Goal: Task Accomplishment & Management: Use online tool/utility

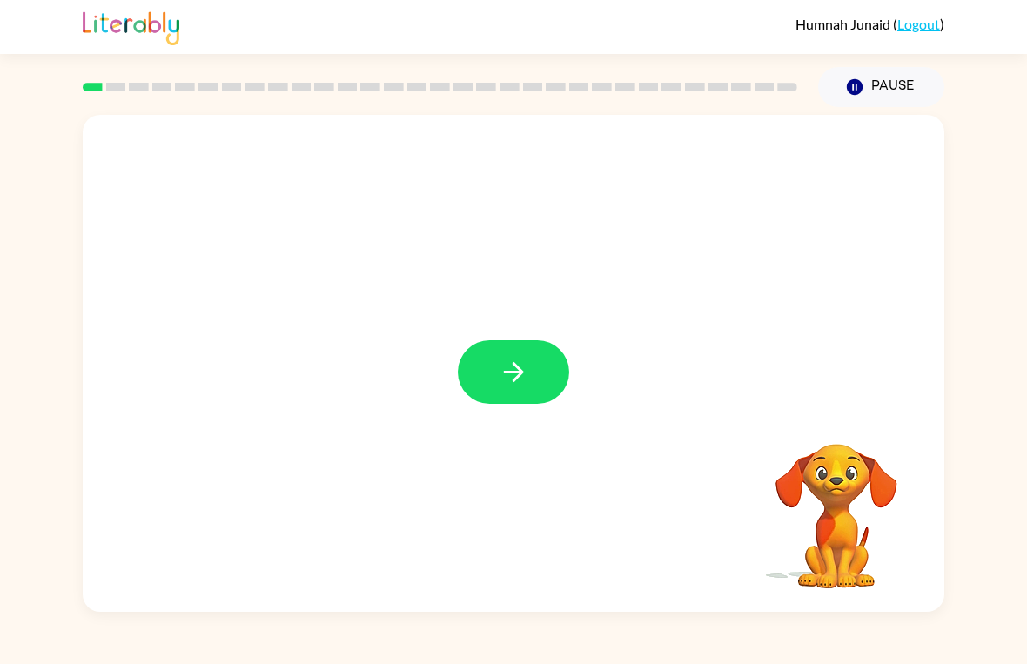
click at [515, 353] on button "button" at bounding box center [513, 372] width 111 height 64
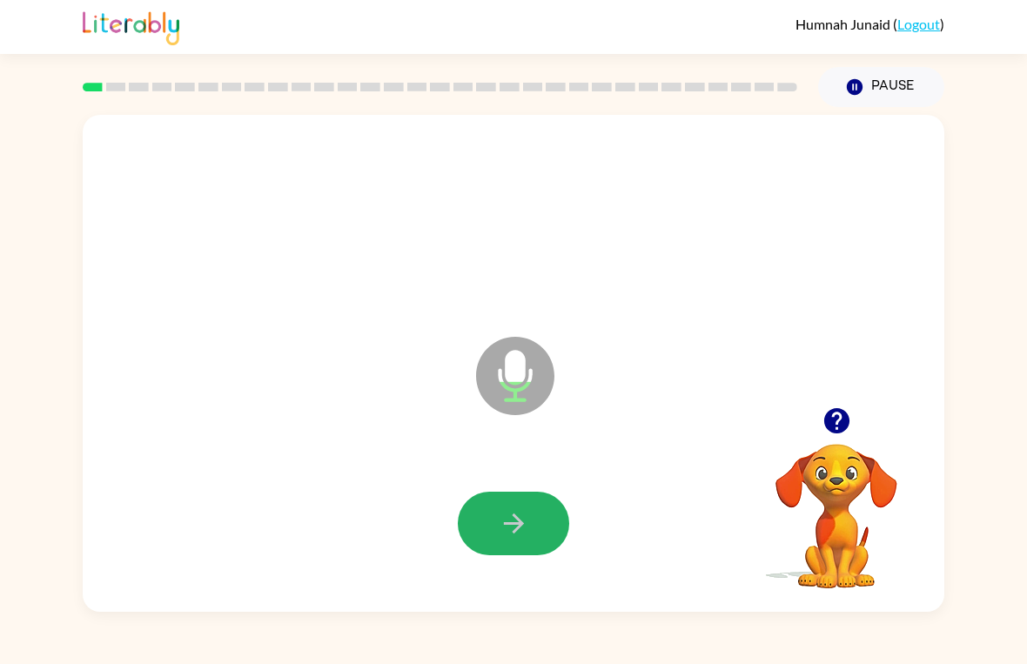
click at [524, 536] on icon "button" at bounding box center [514, 523] width 30 height 30
click at [520, 528] on icon "button" at bounding box center [514, 523] width 30 height 30
click at [534, 498] on button "button" at bounding box center [513, 524] width 111 height 64
click at [507, 514] on icon "button" at bounding box center [514, 523] width 30 height 30
click at [520, 520] on icon "button" at bounding box center [513, 523] width 20 height 20
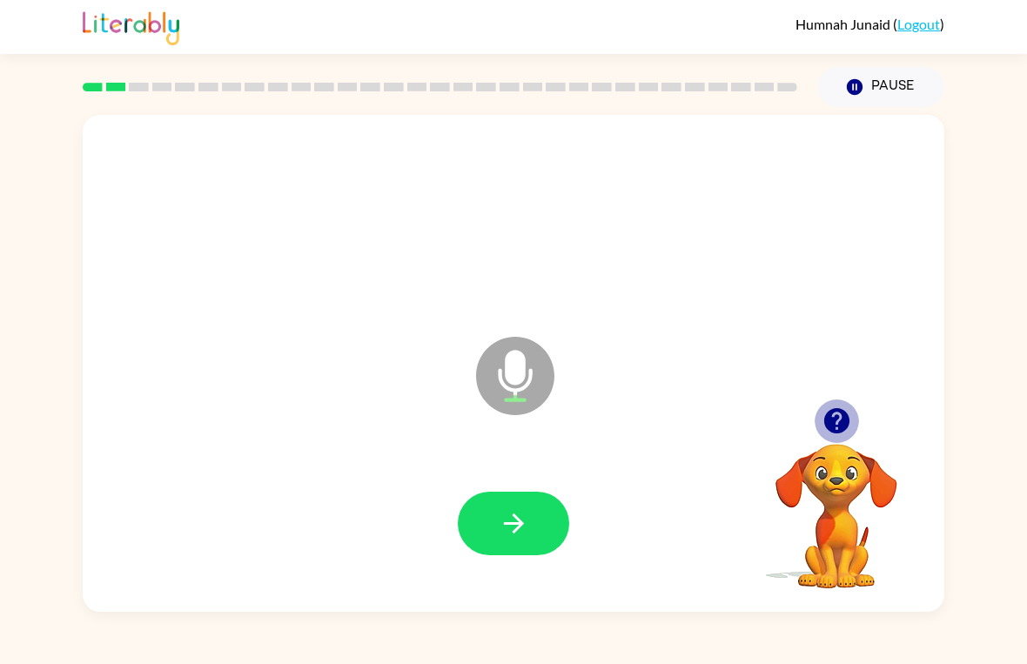
click at [819, 432] on button "button" at bounding box center [837, 421] width 44 height 44
click at [524, 521] on icon "button" at bounding box center [514, 523] width 30 height 30
click at [526, 527] on icon "button" at bounding box center [514, 523] width 30 height 30
click at [552, 526] on button "button" at bounding box center [513, 524] width 111 height 64
click at [547, 526] on button "button" at bounding box center [513, 524] width 111 height 64
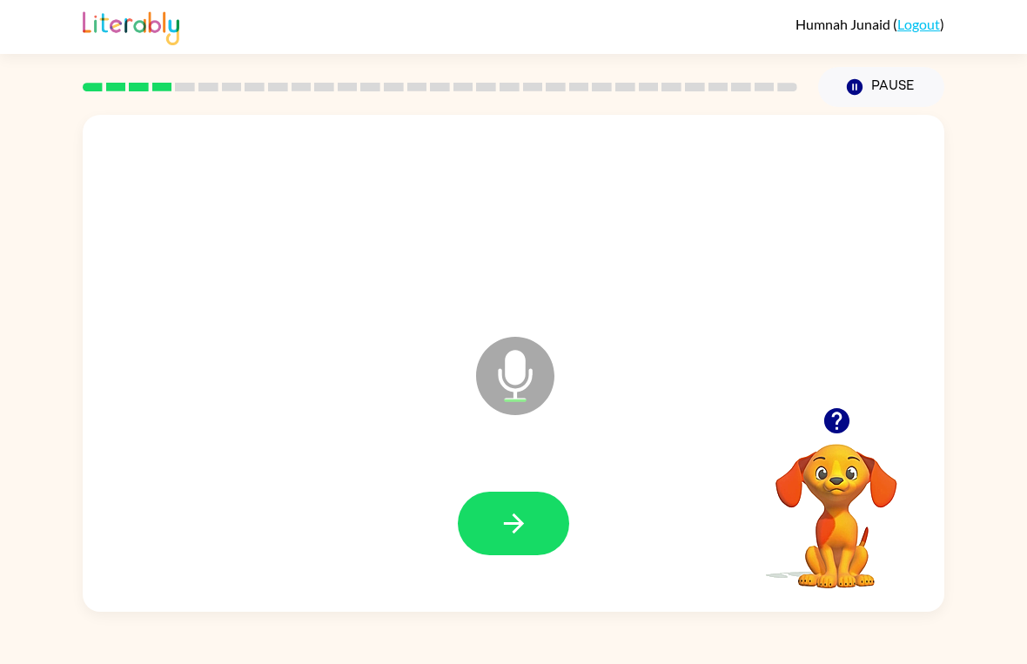
click at [527, 533] on icon "button" at bounding box center [514, 523] width 30 height 30
click at [518, 507] on button "button" at bounding box center [513, 524] width 111 height 64
click at [494, 524] on button "button" at bounding box center [513, 524] width 111 height 64
click at [540, 520] on button "button" at bounding box center [513, 524] width 111 height 64
click at [520, 506] on button "button" at bounding box center [513, 524] width 111 height 64
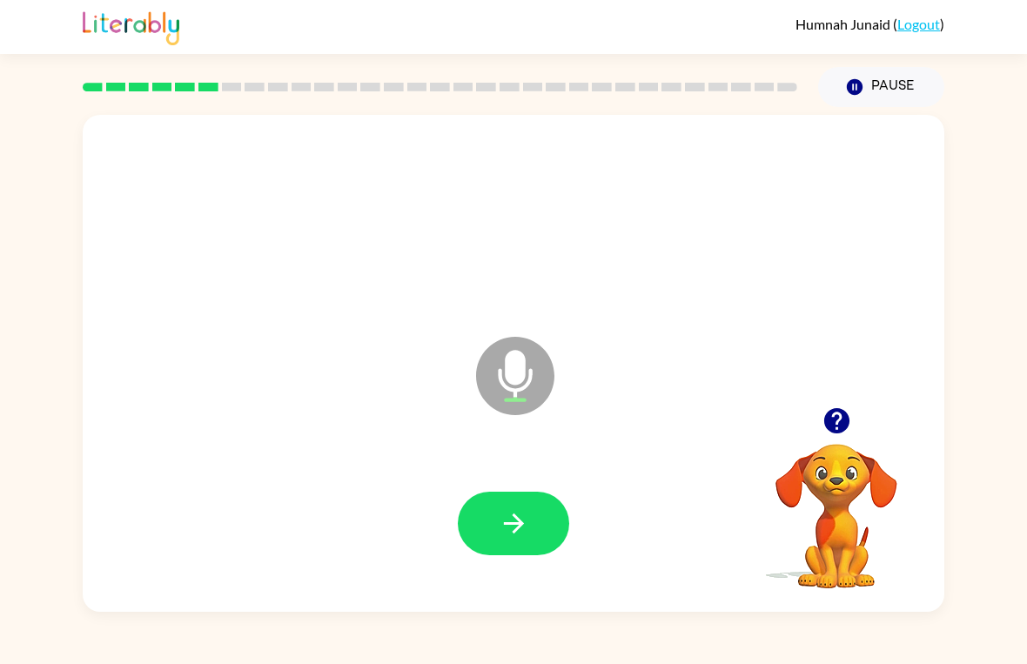
click at [512, 527] on icon "button" at bounding box center [514, 523] width 30 height 30
click at [844, 418] on icon "button" at bounding box center [835, 420] width 25 height 25
click at [500, 458] on icon "Microphone The Microphone is here when it is your turn to talk" at bounding box center [602, 397] width 261 height 131
click at [507, 517] on icon "button" at bounding box center [514, 523] width 30 height 30
click at [835, 416] on icon "button" at bounding box center [835, 420] width 25 height 25
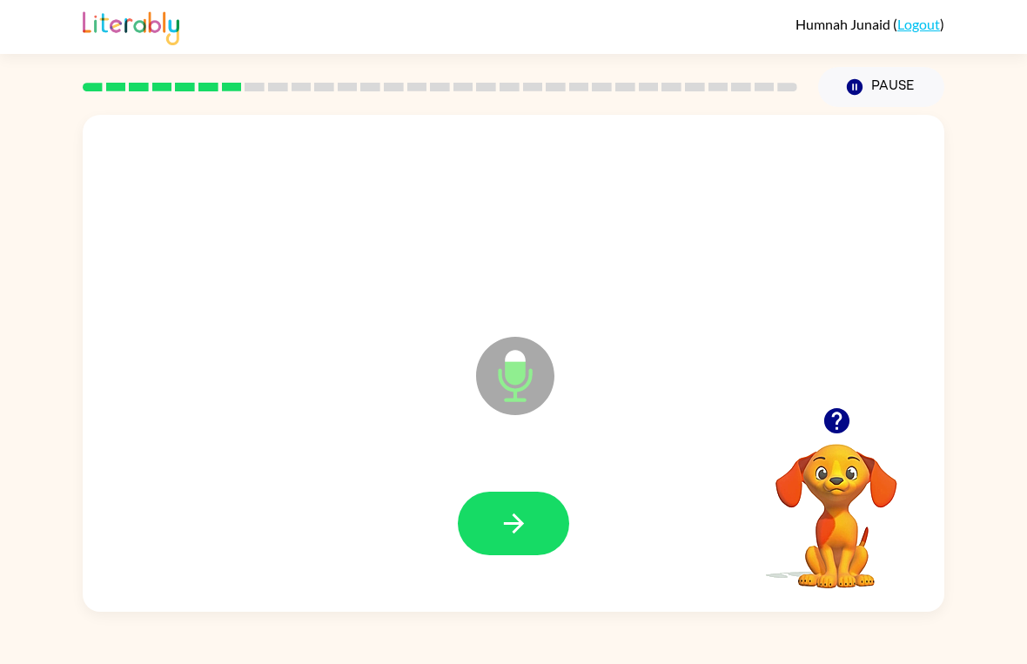
click at [511, 500] on button "button" at bounding box center [513, 524] width 111 height 64
click at [536, 516] on button "button" at bounding box center [513, 524] width 111 height 64
click at [520, 544] on button "button" at bounding box center [513, 524] width 111 height 64
click at [516, 528] on icon "button" at bounding box center [514, 523] width 30 height 30
click at [843, 417] on icon "button" at bounding box center [835, 420] width 25 height 25
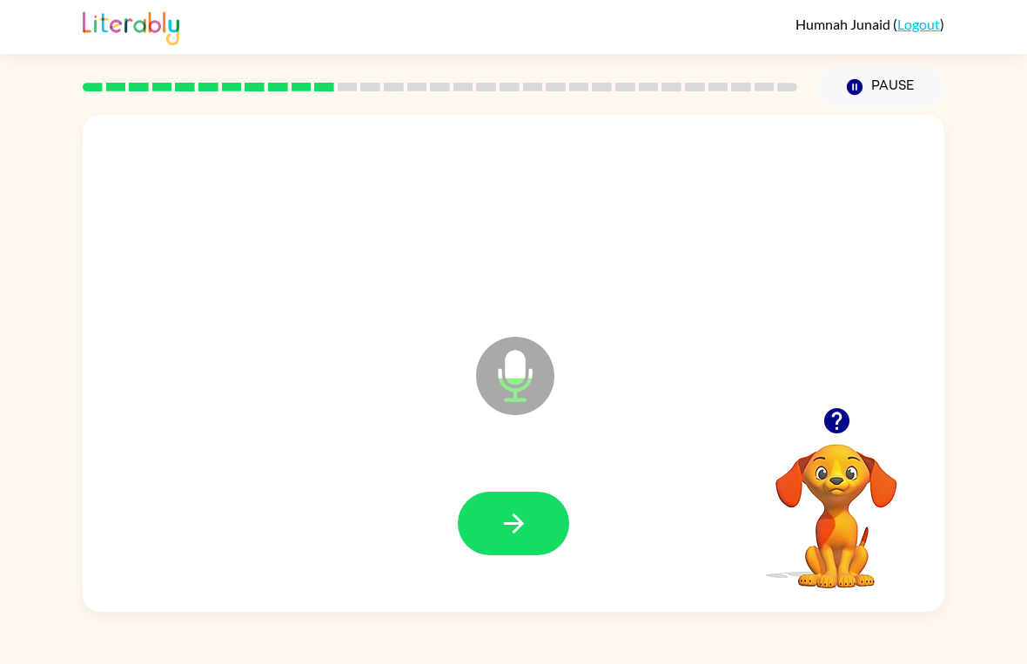
click at [515, 511] on icon "button" at bounding box center [514, 523] width 30 height 30
click at [525, 546] on button "button" at bounding box center [513, 524] width 111 height 64
click at [516, 510] on icon "button" at bounding box center [514, 523] width 30 height 30
click at [848, 427] on icon "button" at bounding box center [836, 421] width 30 height 30
click at [532, 548] on button "button" at bounding box center [513, 524] width 111 height 64
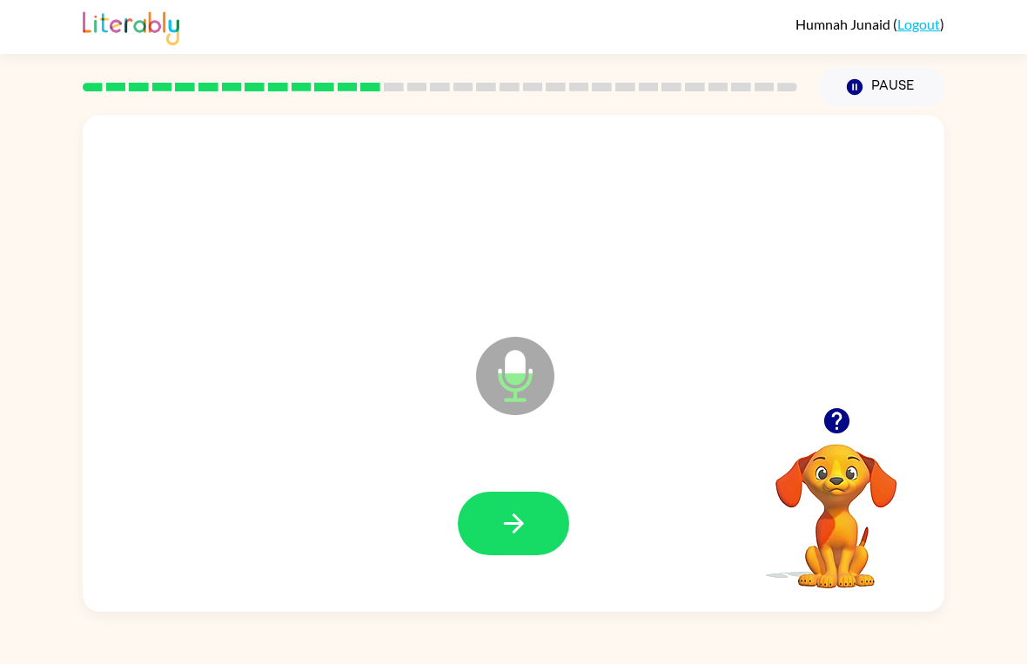
click at [511, 522] on icon "button" at bounding box center [514, 523] width 30 height 30
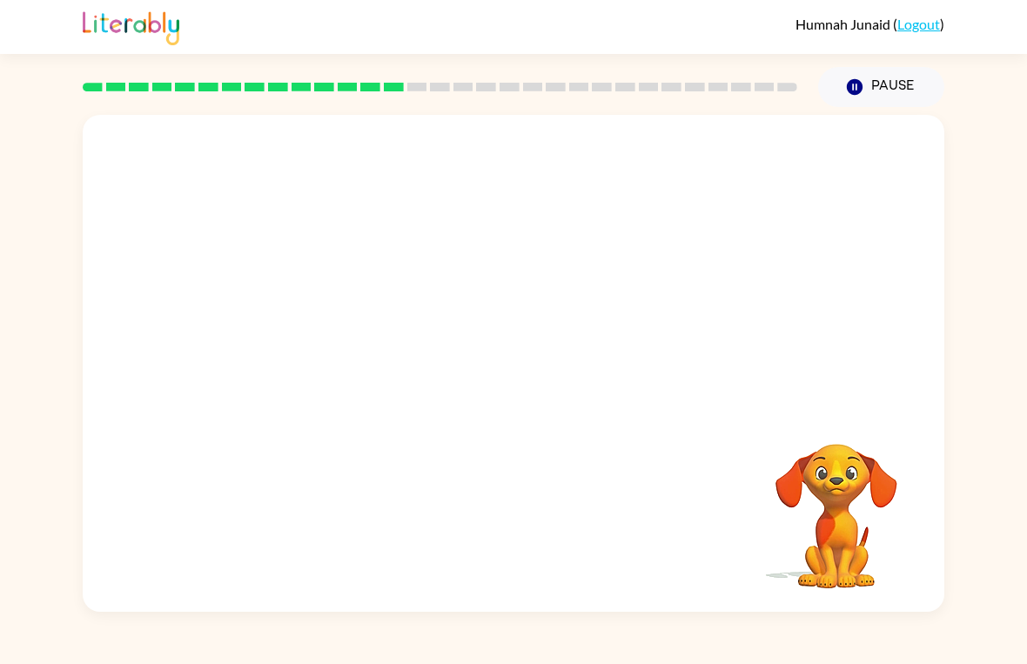
click at [30, 620] on div "Humnah Junaid ( Logout ) Pause Pause Your browser must support playing .mp4 fil…" at bounding box center [513, 332] width 1027 height 664
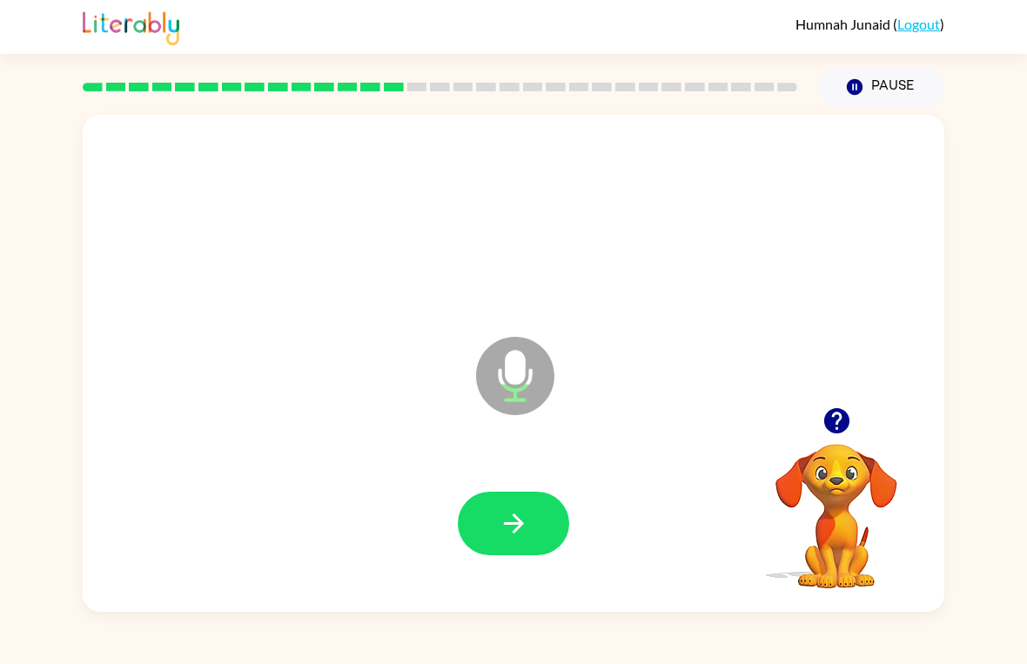
click at [526, 529] on icon "button" at bounding box center [514, 523] width 30 height 30
click at [514, 513] on icon "button" at bounding box center [514, 523] width 30 height 30
click at [523, 527] on icon "button" at bounding box center [514, 523] width 30 height 30
click at [514, 521] on icon "button" at bounding box center [514, 523] width 30 height 30
click at [526, 515] on icon "button" at bounding box center [514, 523] width 30 height 30
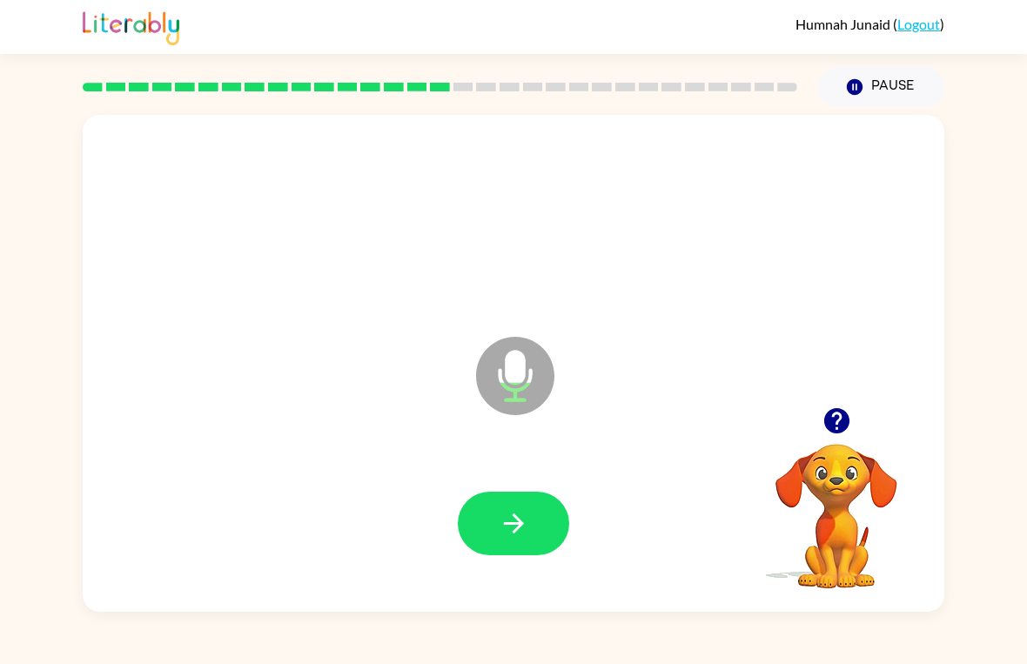
click at [546, 496] on button "button" at bounding box center [513, 524] width 111 height 64
click at [500, 521] on icon "button" at bounding box center [514, 523] width 30 height 30
click at [526, 532] on icon "button" at bounding box center [514, 523] width 30 height 30
click at [527, 535] on icon "button" at bounding box center [514, 523] width 30 height 30
click at [519, 497] on button "button" at bounding box center [513, 524] width 111 height 64
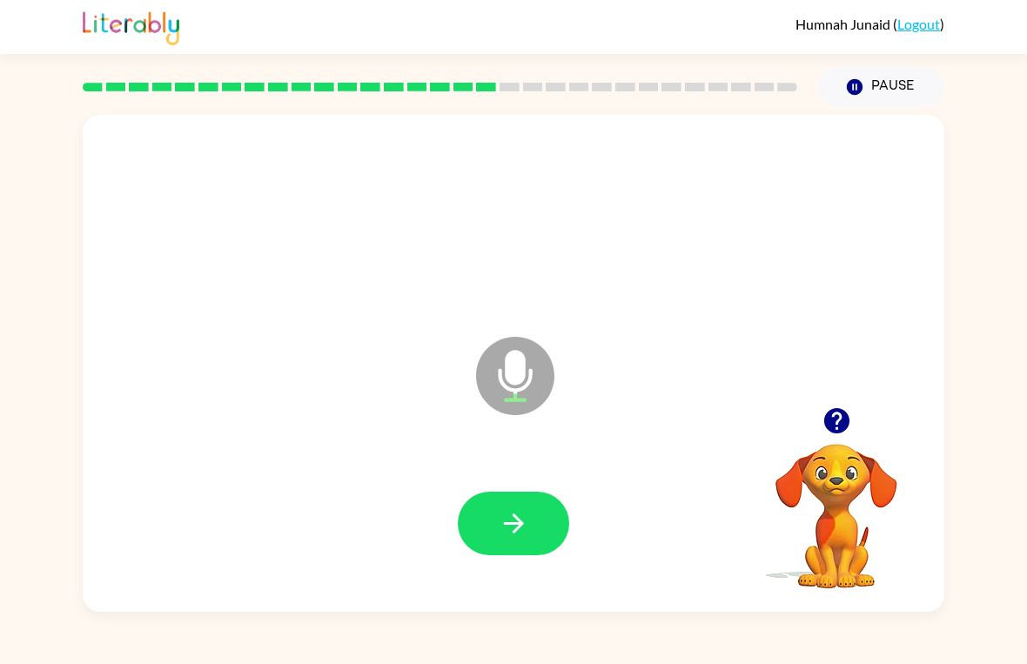
click at [524, 536] on icon "button" at bounding box center [514, 523] width 30 height 30
click at [512, 520] on icon "button" at bounding box center [514, 523] width 30 height 30
click at [517, 532] on icon "button" at bounding box center [514, 523] width 30 height 30
click at [511, 511] on icon "button" at bounding box center [514, 523] width 30 height 30
click at [520, 539] on icon "button" at bounding box center [514, 523] width 30 height 30
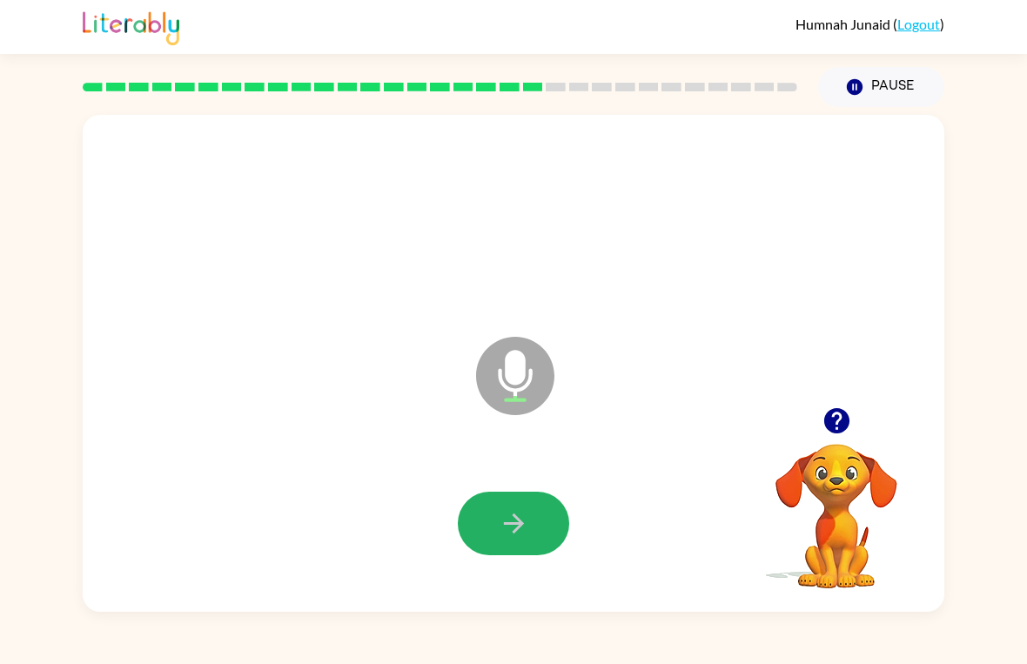
click at [539, 533] on button "button" at bounding box center [513, 524] width 111 height 64
click at [528, 526] on icon "button" at bounding box center [514, 523] width 30 height 30
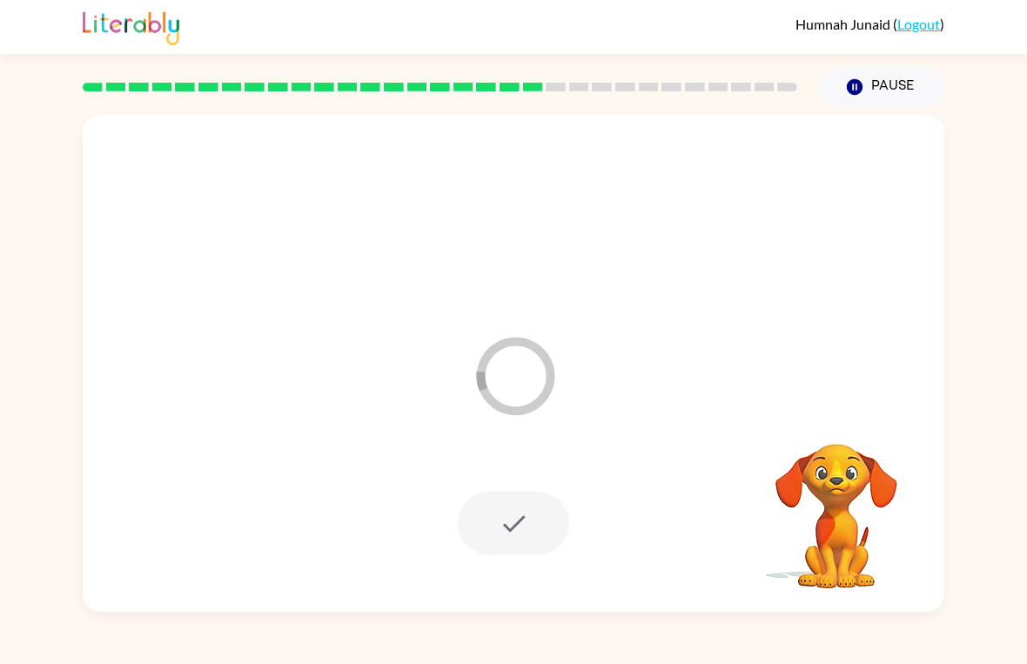
click at [602, 641] on div "Humnah Junaid ( Logout ) Pause Pause Loader Your response is being sent to our …" at bounding box center [513, 332] width 1027 height 664
click at [489, 537] on div at bounding box center [513, 524] width 111 height 64
click at [863, 95] on icon "Pause" at bounding box center [854, 86] width 19 height 19
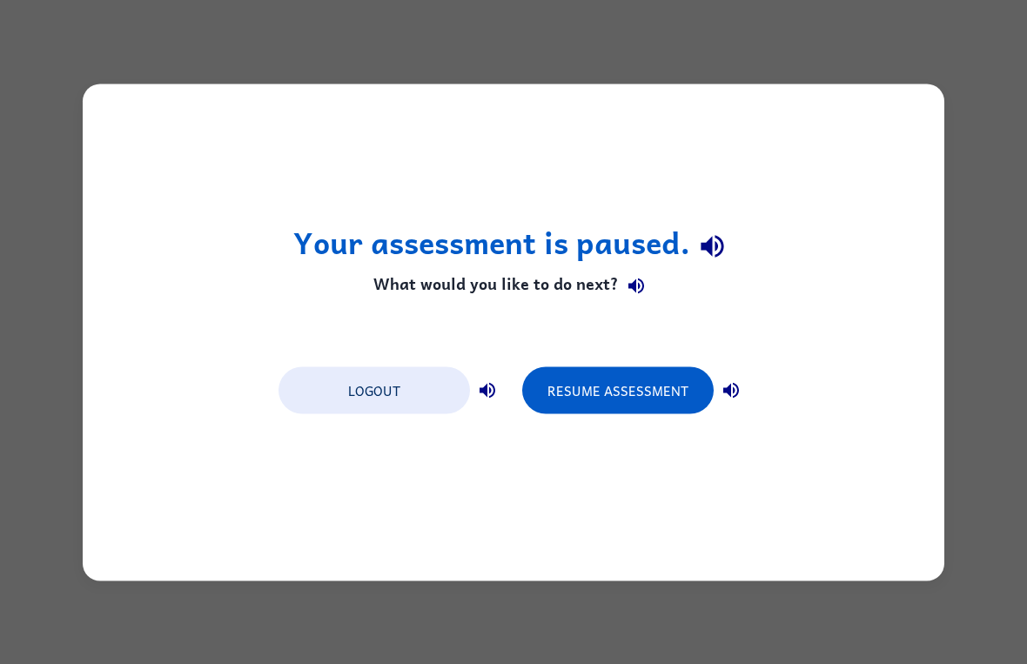
click at [592, 404] on button "Resume Assessment" at bounding box center [617, 389] width 191 height 47
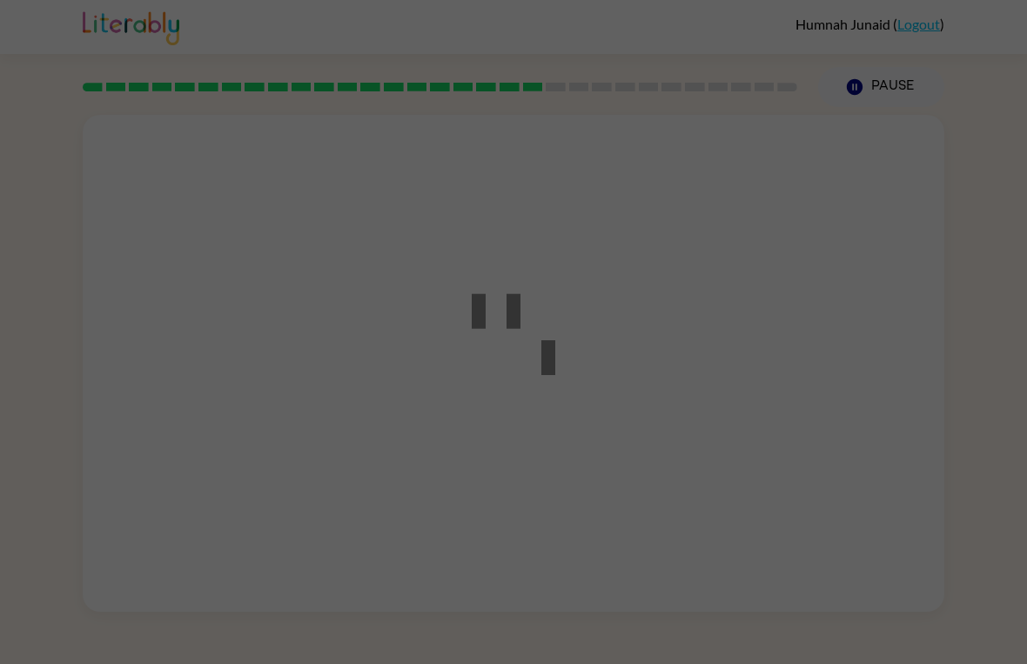
click at [529, 364] on icon at bounding box center [514, 323] width 84 height 104
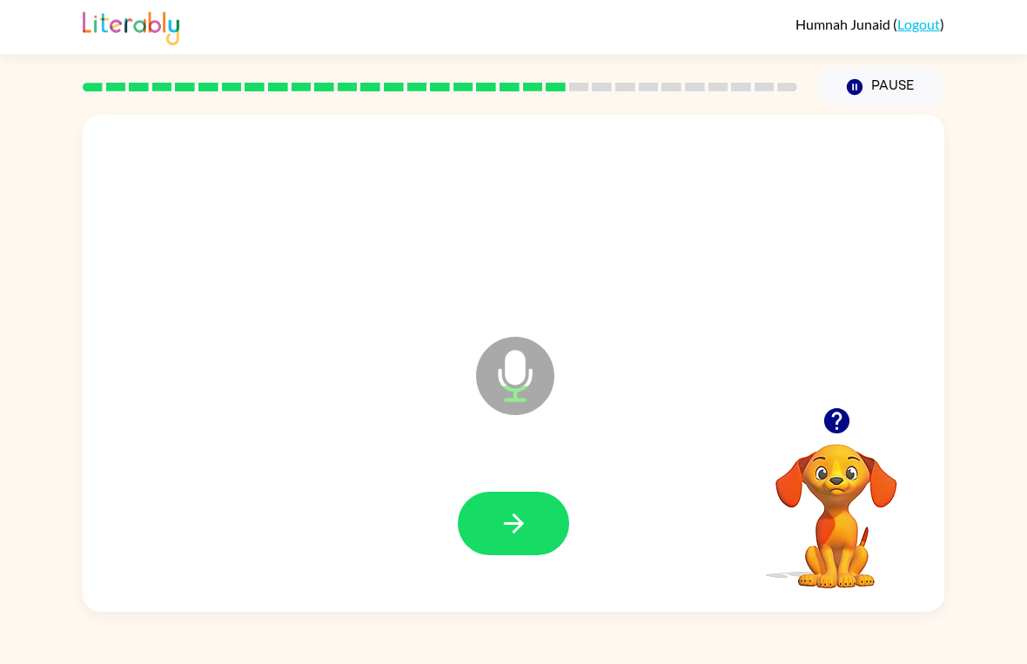
click at [462, 486] on div at bounding box center [513, 524] width 827 height 143
click at [521, 540] on button "button" at bounding box center [513, 524] width 111 height 64
click at [519, 515] on icon "button" at bounding box center [514, 523] width 30 height 30
click at [527, 538] on icon "button" at bounding box center [514, 523] width 30 height 30
click at [507, 526] on icon "button" at bounding box center [514, 523] width 30 height 30
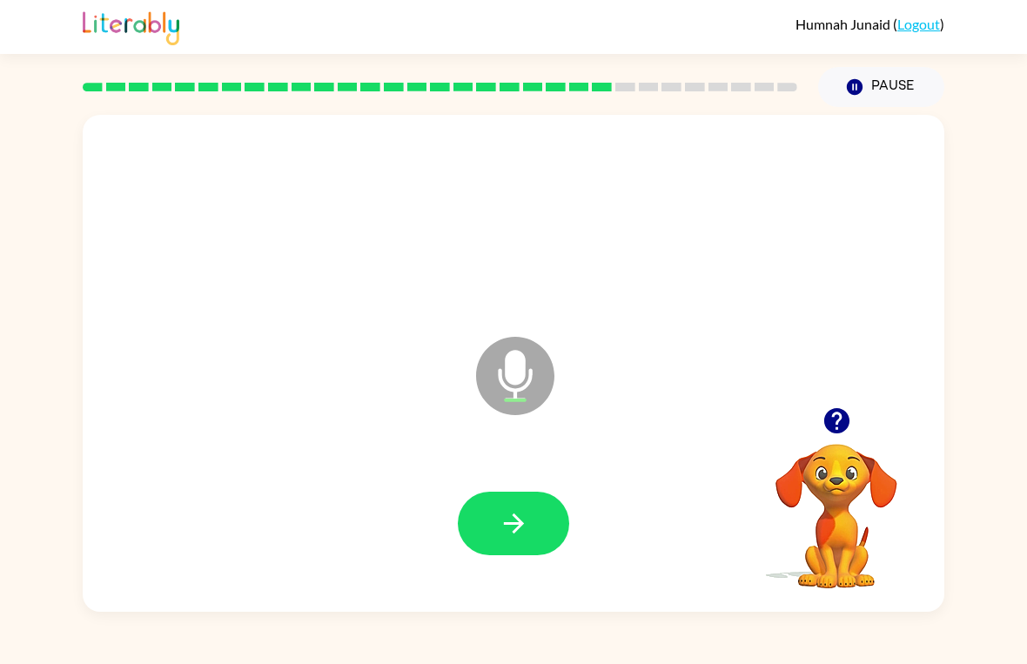
click at [512, 505] on button "button" at bounding box center [513, 524] width 111 height 64
click at [530, 521] on button "button" at bounding box center [513, 524] width 111 height 64
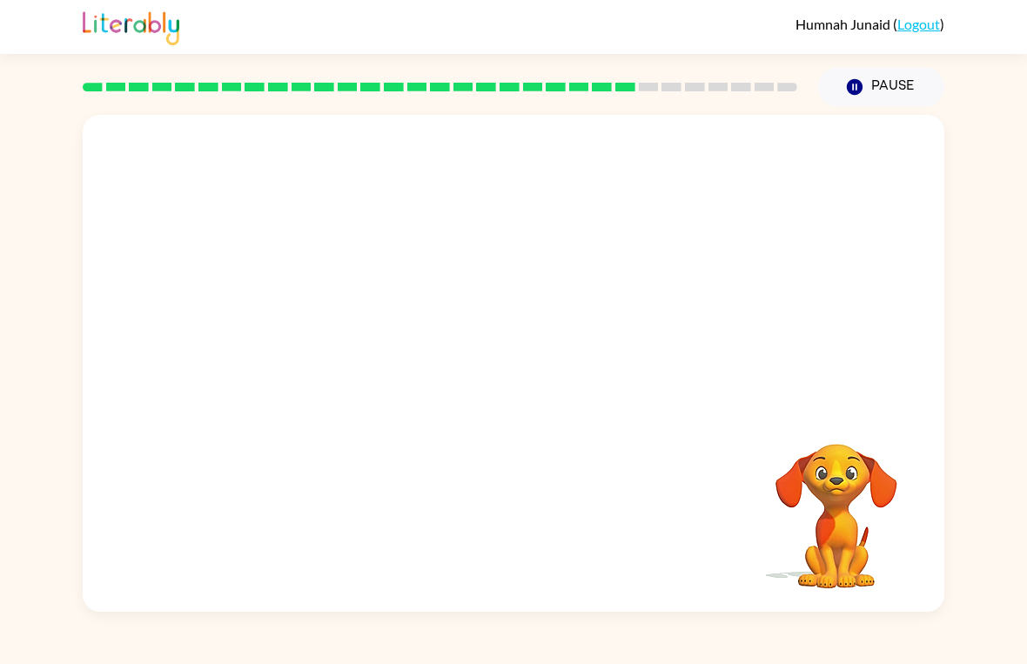
click at [747, 484] on div at bounding box center [513, 524] width 827 height 143
click at [810, 502] on video "Your browser must support playing .mp4 files to use Literably. Please try using…" at bounding box center [836, 504] width 174 height 174
click at [872, 88] on button "Pause Pause" at bounding box center [881, 87] width 126 height 40
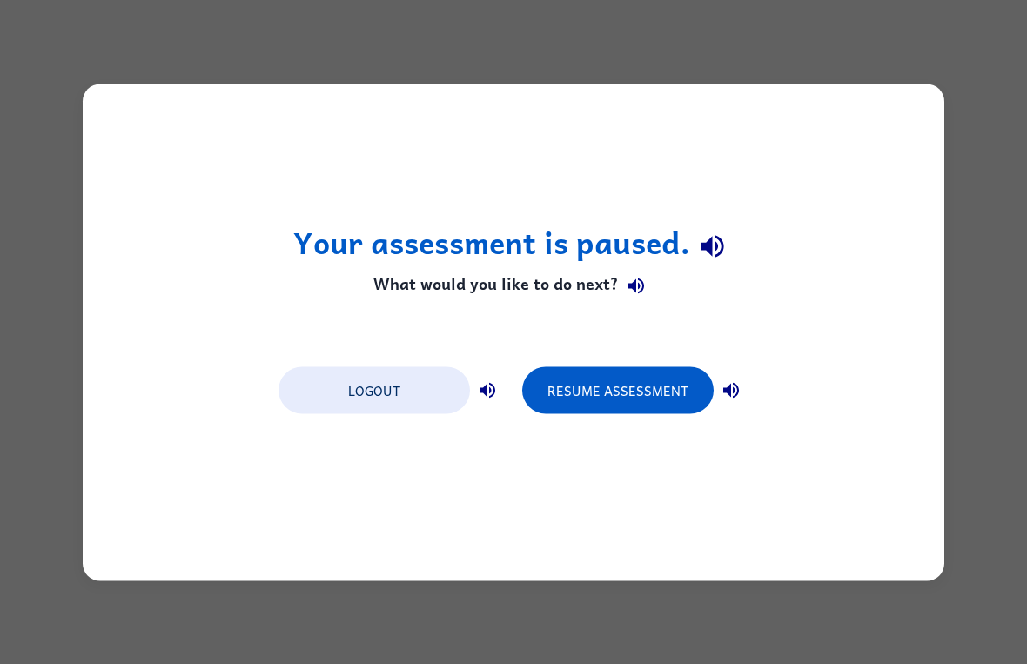
click at [566, 405] on button "Resume Assessment" at bounding box center [617, 389] width 191 height 47
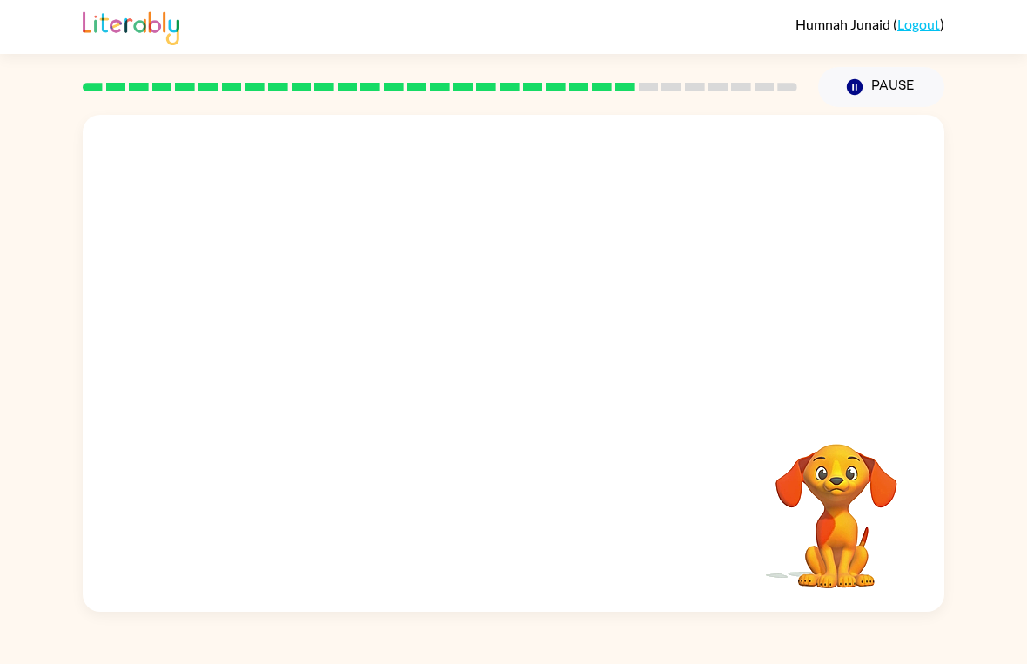
click at [835, 526] on video "Your browser must support playing .mp4 files to use Literably. Please try using…" at bounding box center [836, 504] width 174 height 174
click at [814, 503] on video "Your browser must support playing .mp4 files to use Literably. Please try using…" at bounding box center [836, 504] width 174 height 174
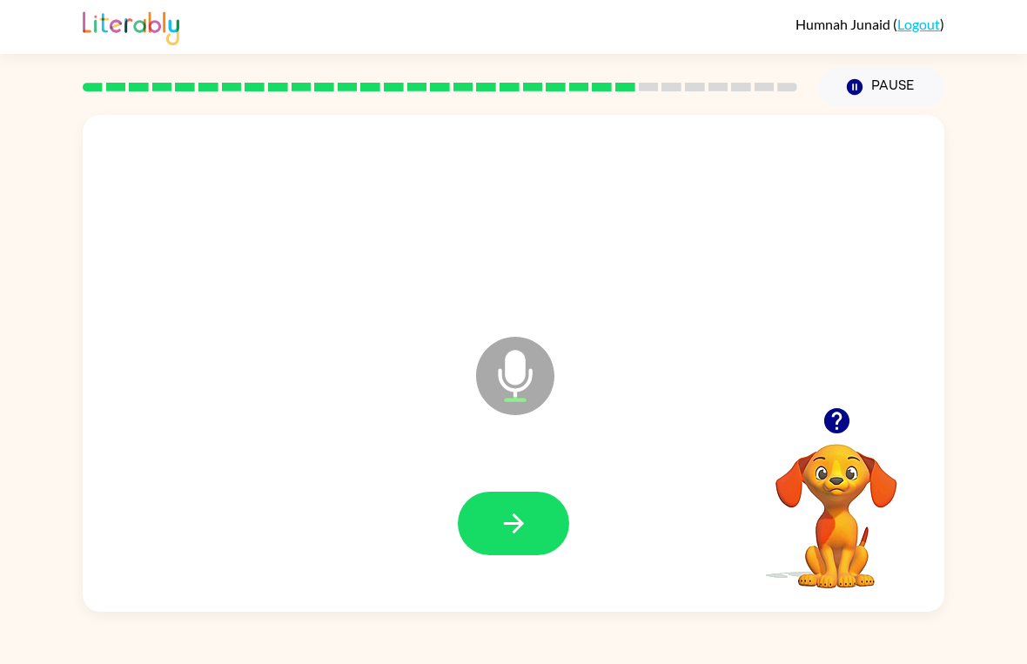
click at [544, 502] on button "button" at bounding box center [513, 524] width 111 height 64
click at [496, 526] on button "button" at bounding box center [513, 524] width 111 height 64
click at [522, 518] on icon "button" at bounding box center [514, 523] width 30 height 30
click at [545, 526] on button "button" at bounding box center [513, 524] width 111 height 64
click at [527, 522] on icon "button" at bounding box center [514, 523] width 30 height 30
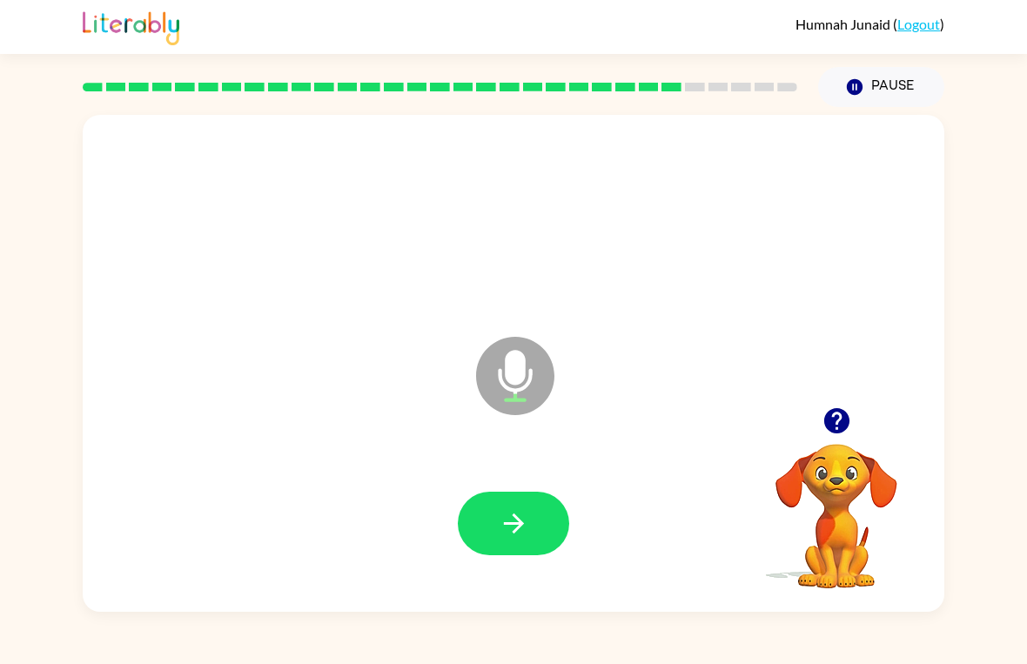
click at [528, 534] on icon "button" at bounding box center [514, 523] width 30 height 30
click at [538, 546] on button "button" at bounding box center [513, 524] width 111 height 64
click at [537, 546] on div at bounding box center [513, 524] width 111 height 64
click at [535, 519] on button "button" at bounding box center [513, 524] width 111 height 64
click at [530, 517] on button "button" at bounding box center [513, 524] width 111 height 64
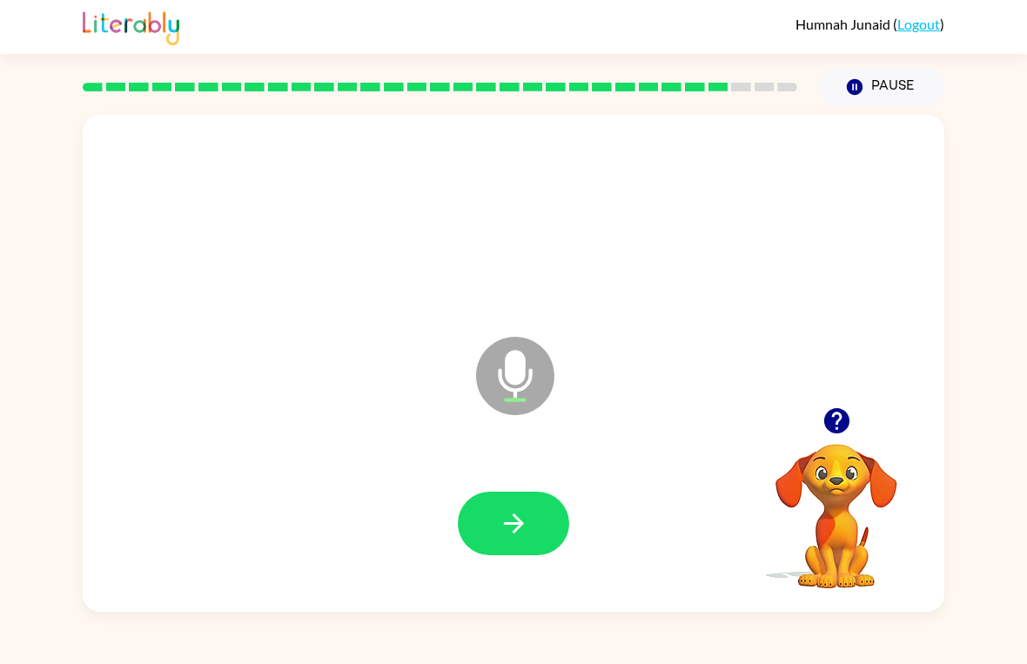
click at [519, 543] on button "button" at bounding box center [513, 524] width 111 height 64
click at [503, 532] on icon "button" at bounding box center [514, 523] width 30 height 30
click at [547, 505] on button "button" at bounding box center [513, 524] width 111 height 64
click at [524, 511] on icon "button" at bounding box center [514, 523] width 30 height 30
click at [524, 526] on icon "button" at bounding box center [514, 523] width 30 height 30
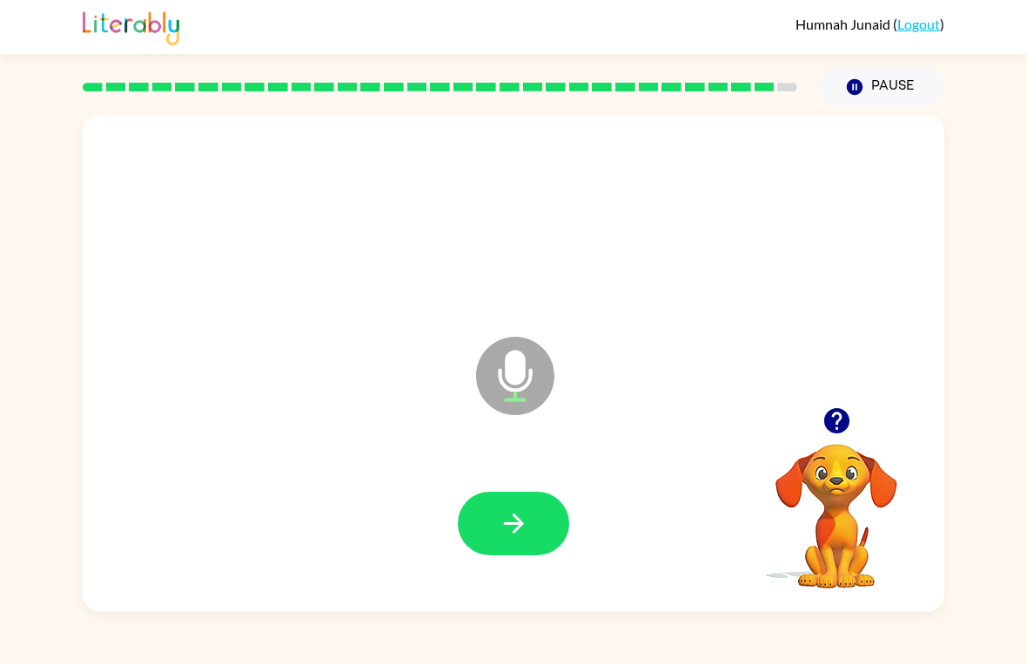
click at [528, 526] on icon "button" at bounding box center [514, 523] width 30 height 30
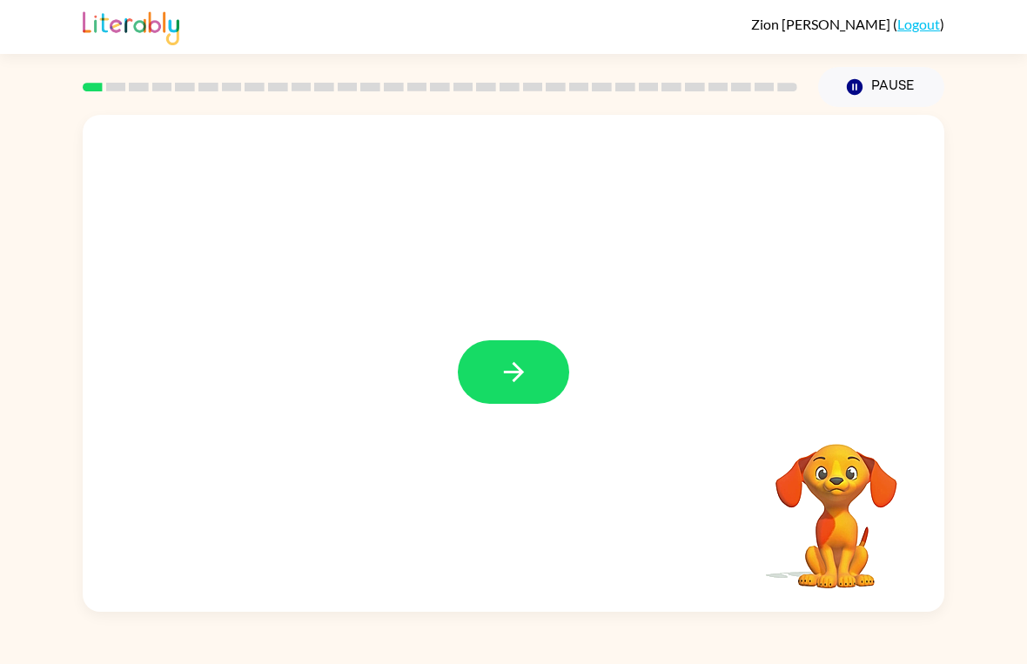
click at [561, 390] on button "button" at bounding box center [513, 372] width 111 height 64
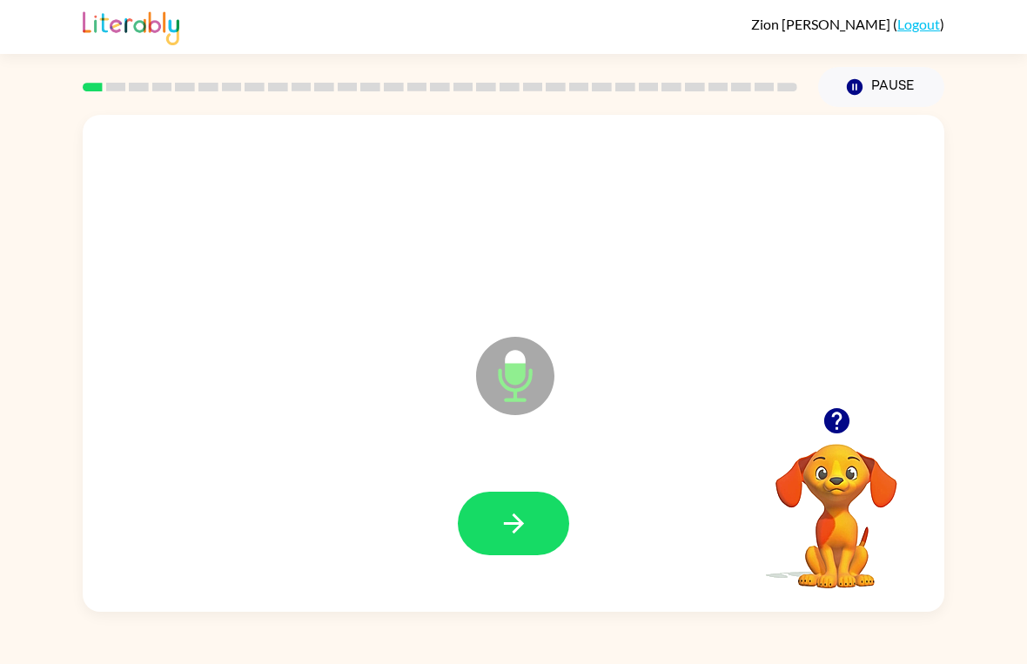
click at [524, 493] on button "button" at bounding box center [513, 524] width 111 height 64
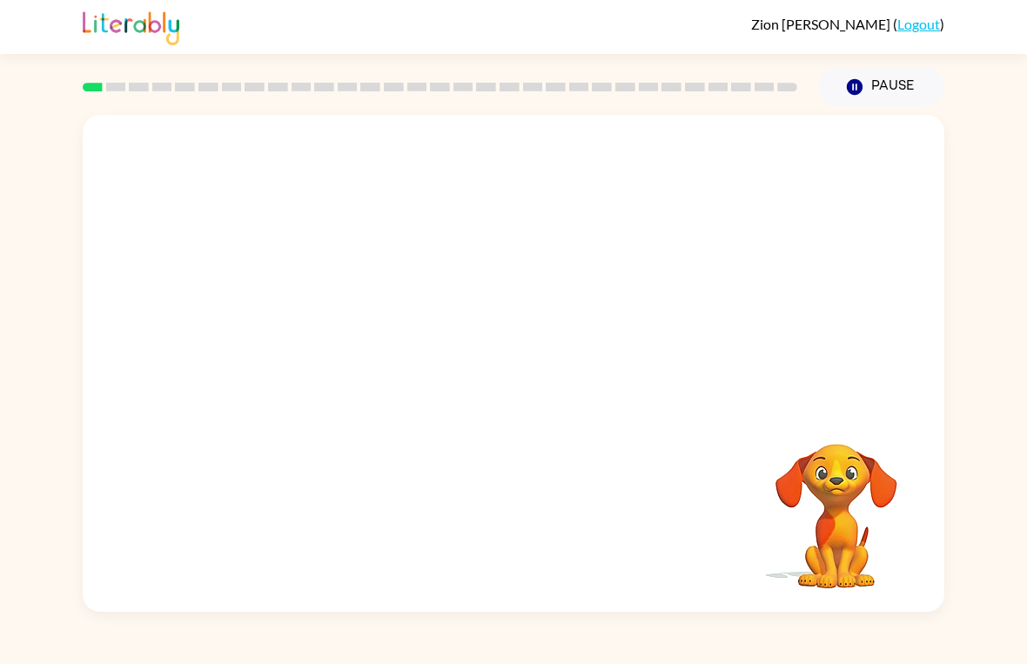
click at [810, 521] on video "Your browser must support playing .mp4 files to use Literably. Please try using…" at bounding box center [836, 504] width 174 height 174
click at [730, 530] on div "Your browser must support playing .mp4 files to use Literably. Please try using…" at bounding box center [513, 363] width 861 height 497
click at [897, 97] on button "Pause Pause" at bounding box center [881, 87] width 126 height 40
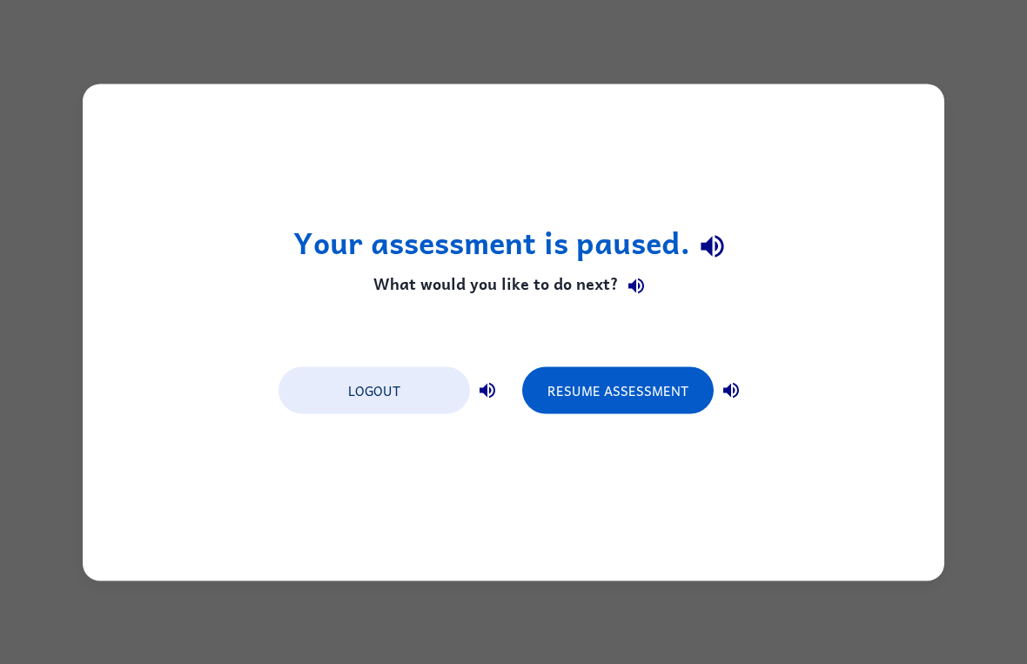
click at [1008, 236] on div "Your assessment is paused. What would you like to do next? Logout Resume Assess…" at bounding box center [513, 332] width 1027 height 664
click at [1025, 140] on div "Your assessment is paused. What would you like to do next? Logout Resume Assess…" at bounding box center [513, 332] width 1027 height 664
click at [635, 412] on button "Resume Assessment" at bounding box center [617, 389] width 191 height 47
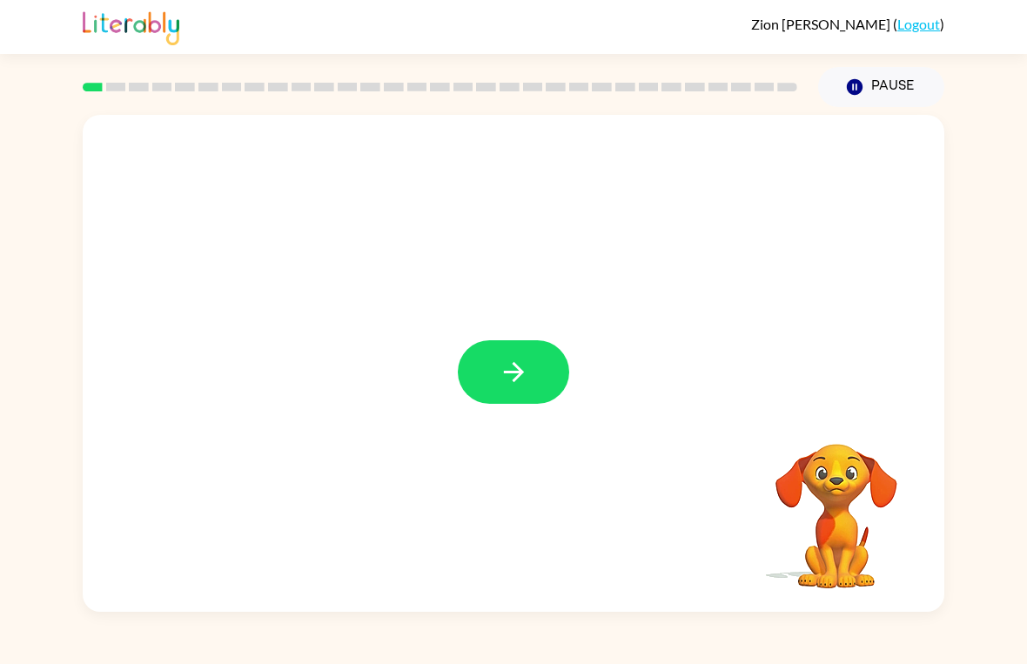
click at [497, 455] on div at bounding box center [513, 363] width 861 height 497
click at [545, 379] on button "button" at bounding box center [513, 372] width 111 height 64
click at [859, 580] on video "Your browser must support playing .mp4 files to use Literably. Please try using…" at bounding box center [836, 504] width 174 height 174
click at [892, 580] on video "Your browser must support playing .mp4 files to use Literably. Please try using…" at bounding box center [836, 504] width 174 height 174
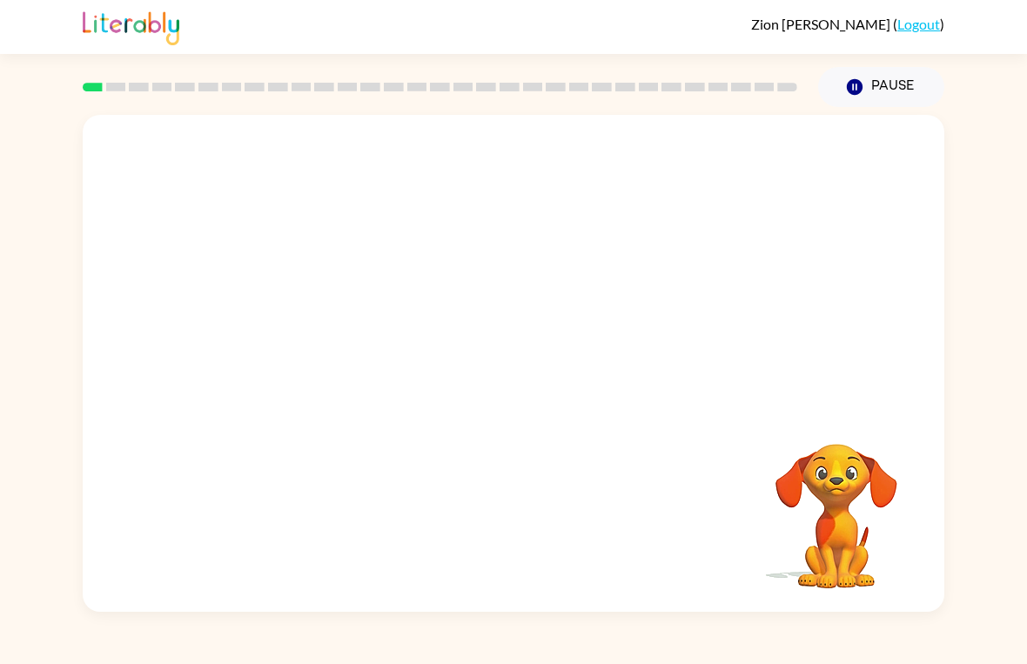
click at [892, 580] on video "Your browser must support playing .mp4 files to use Literably. Please try using…" at bounding box center [836, 504] width 174 height 174
click at [938, 18] on link "Logout" at bounding box center [918, 24] width 43 height 17
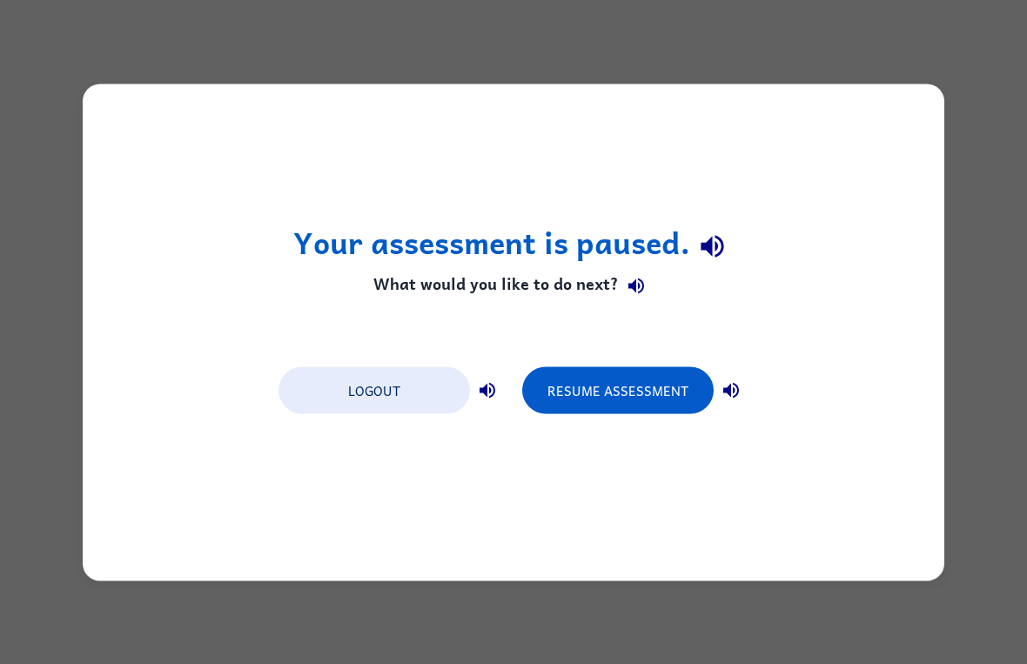
click at [447, 412] on button "Logout" at bounding box center [373, 389] width 191 height 47
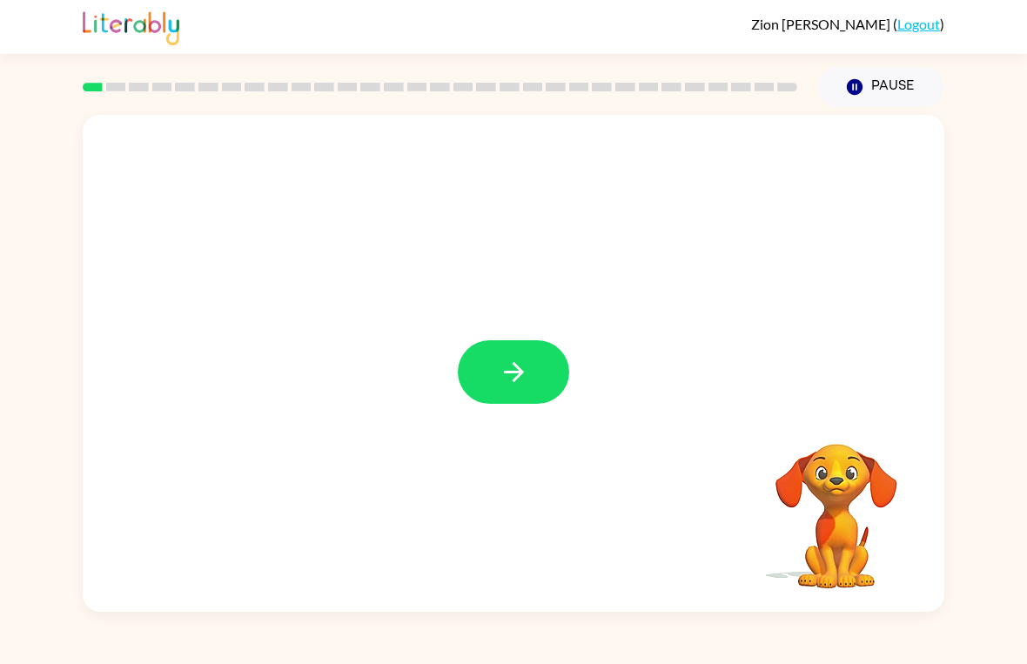
click at [515, 458] on div at bounding box center [513, 363] width 861 height 497
click at [520, 381] on icon "button" at bounding box center [514, 372] width 30 height 30
click at [520, 380] on div at bounding box center [513, 363] width 861 height 497
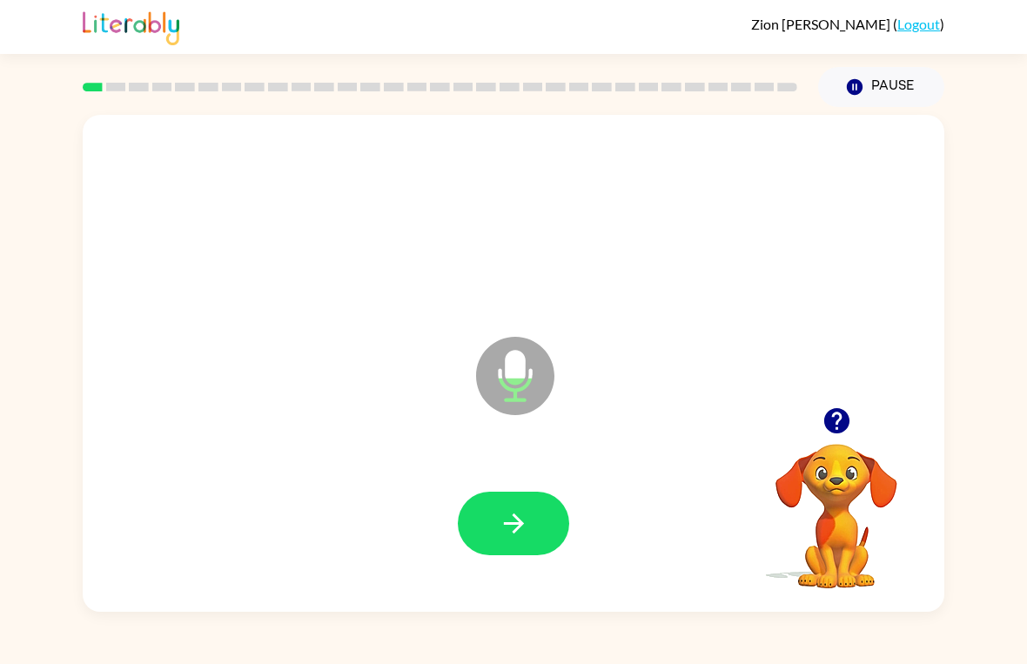
click at [530, 504] on button "button" at bounding box center [513, 524] width 111 height 64
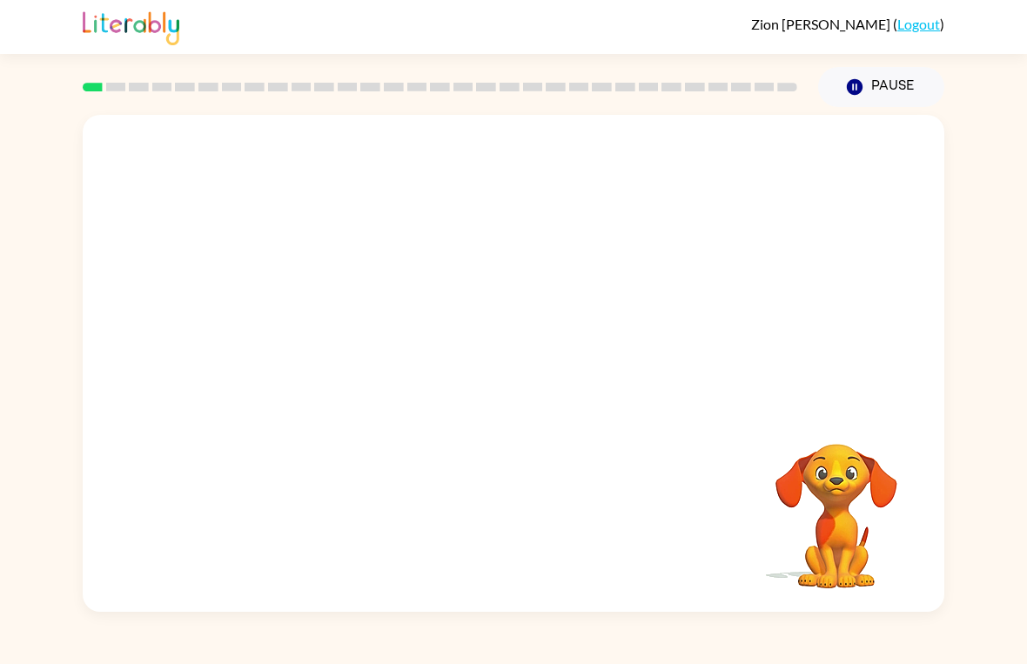
click at [891, 485] on video "Your browser must support playing .mp4 files to use Literably. Please try using…" at bounding box center [836, 504] width 174 height 174
click at [891, 484] on video "Your browser must support playing .mp4 files to use Literably. Please try using…" at bounding box center [836, 504] width 174 height 174
click at [896, 473] on video "Your browser must support playing .mp4 files to use Literably. Please try using…" at bounding box center [836, 504] width 174 height 174
click at [944, 464] on div "Your browser must support playing .mp4 files to use Literably. Please try using…" at bounding box center [513, 359] width 1027 height 505
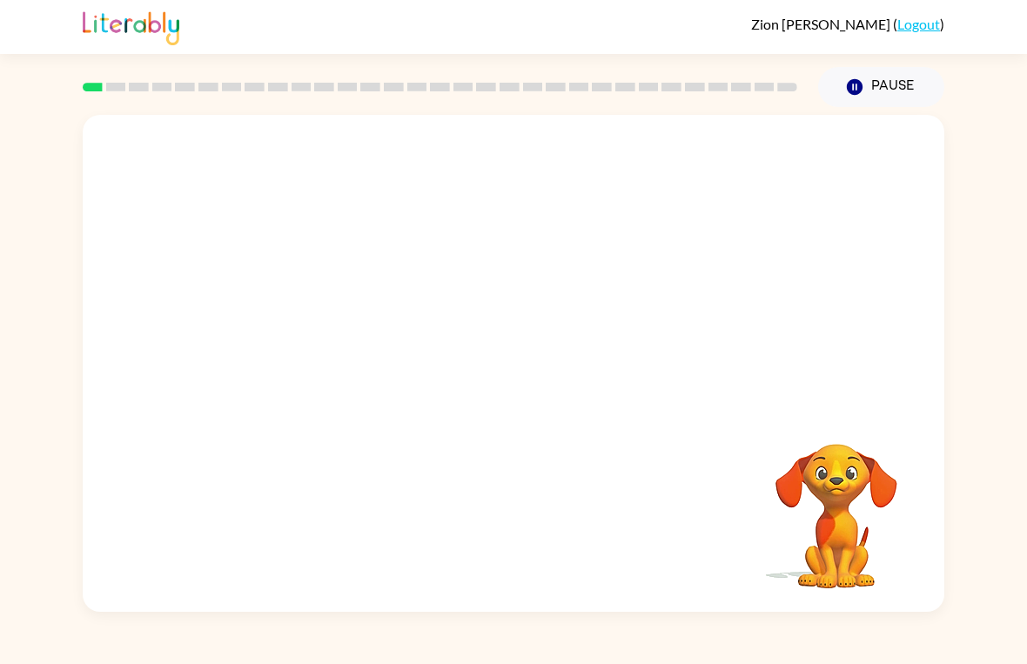
click at [867, 473] on video "Your browser must support playing .mp4 files to use Literably. Please try using…" at bounding box center [836, 504] width 174 height 174
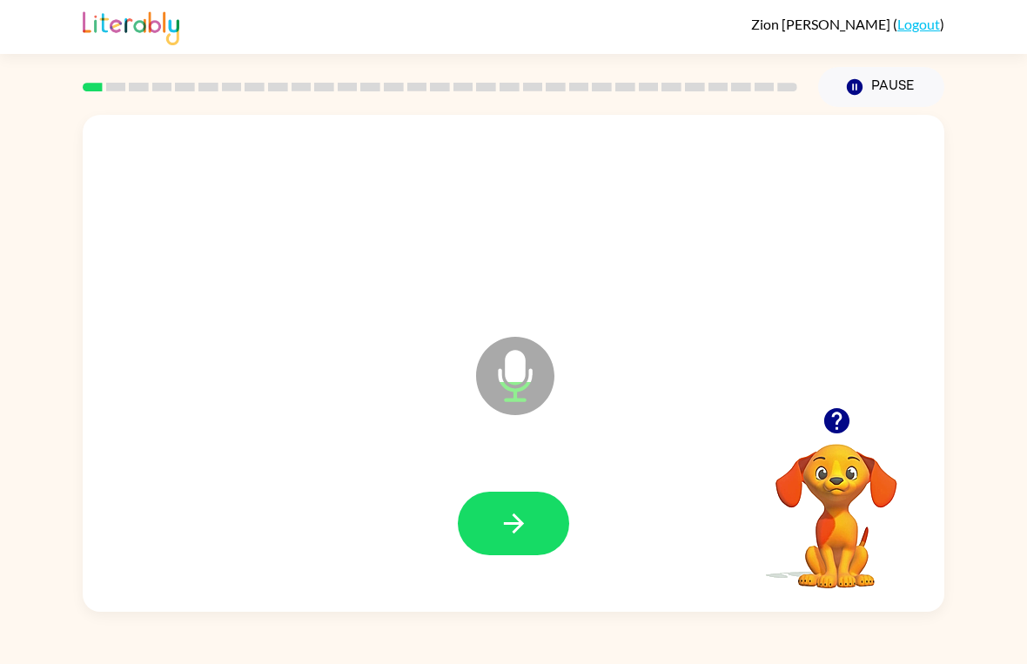
click at [829, 437] on button "button" at bounding box center [837, 421] width 44 height 44
click at [488, 554] on button "button" at bounding box center [513, 524] width 111 height 64
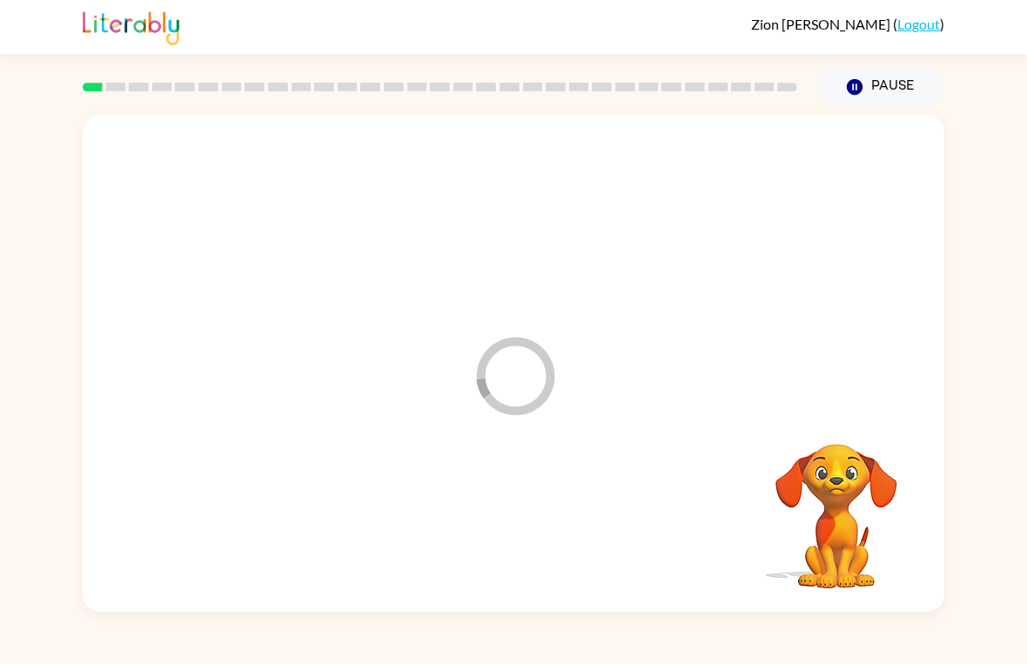
click at [500, 498] on div at bounding box center [513, 524] width 827 height 143
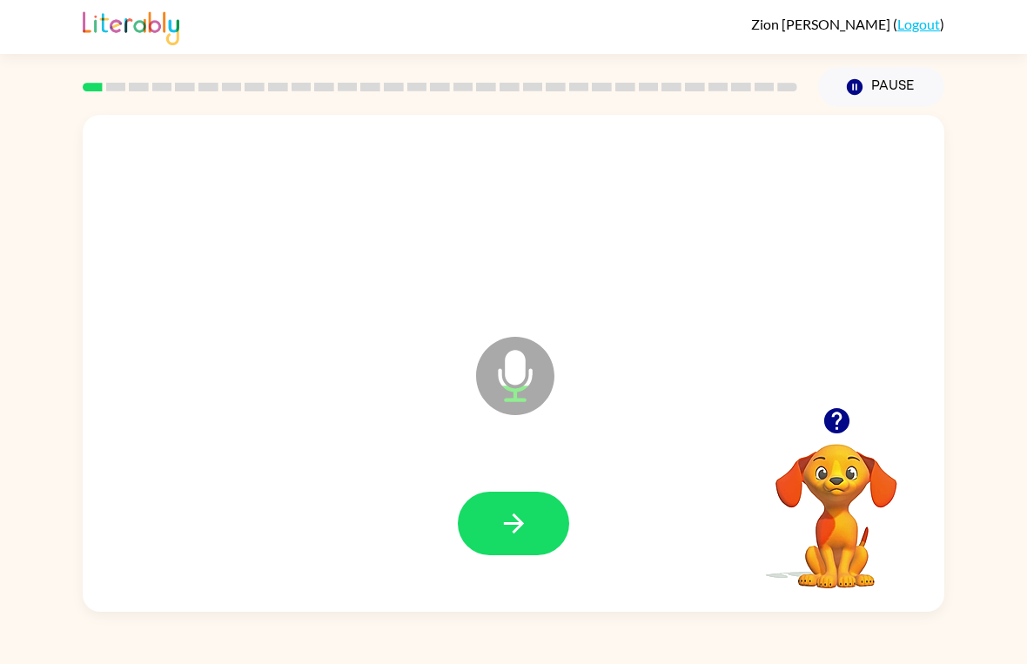
click at [502, 554] on button "button" at bounding box center [513, 524] width 111 height 64
click at [530, 521] on button "button" at bounding box center [513, 524] width 111 height 64
click at [553, 549] on button "button" at bounding box center [513, 524] width 111 height 64
click at [499, 526] on icon "button" at bounding box center [514, 523] width 30 height 30
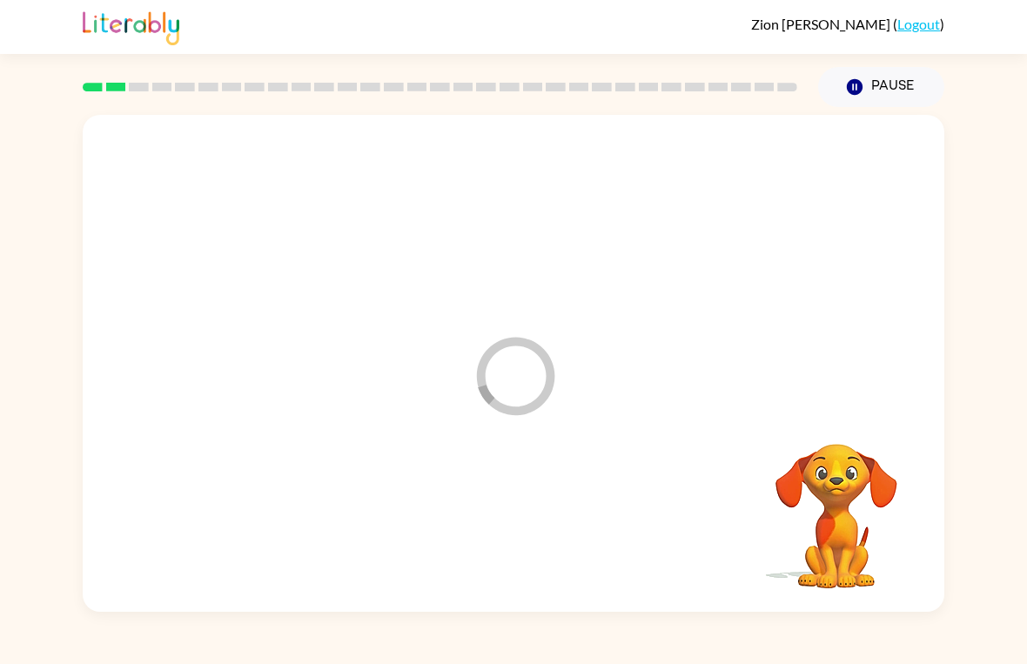
click at [828, 553] on video "Your browser must support playing .mp4 files to use Literably. Please try using…" at bounding box center [836, 504] width 174 height 174
click at [866, 591] on div "Your browser must support playing .mp4 files to use Literably. Please try using…" at bounding box center [836, 504] width 174 height 174
click at [876, 545] on video "Your browser must support playing .mp4 files to use Literably. Please try using…" at bounding box center [836, 504] width 174 height 174
click at [876, 544] on video "Your browser must support playing .mp4 files to use Literably. Please try using…" at bounding box center [836, 504] width 174 height 174
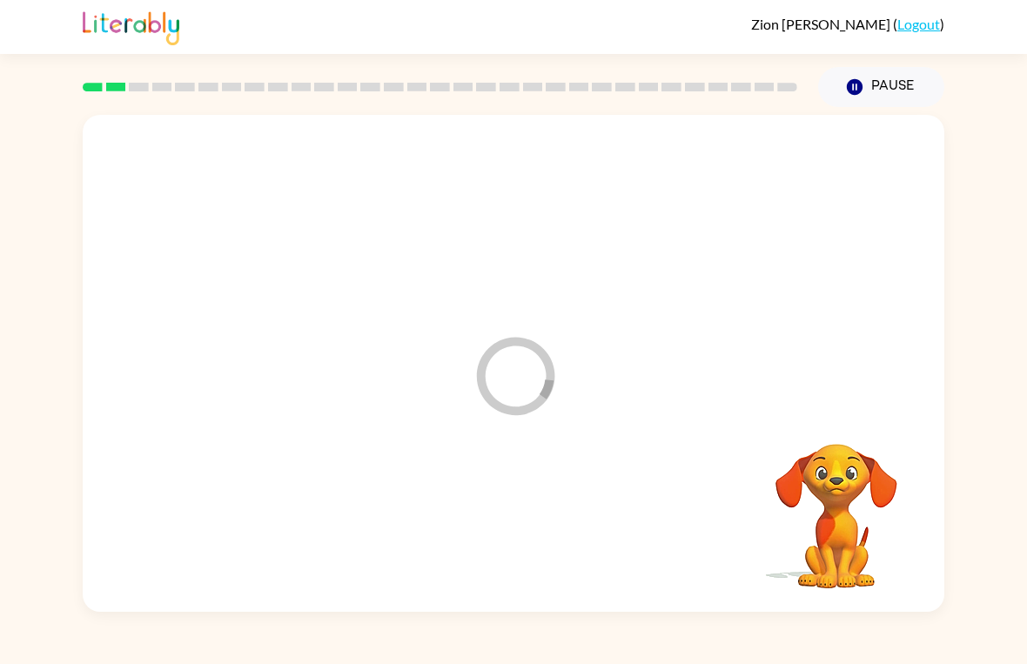
click at [905, 9] on div "Zion Lopez ( Logout )" at bounding box center [513, 27] width 861 height 54
click at [922, 10] on div "Zion Lopez ( Logout )" at bounding box center [513, 27] width 861 height 54
click at [917, 23] on link "Logout" at bounding box center [918, 24] width 43 height 17
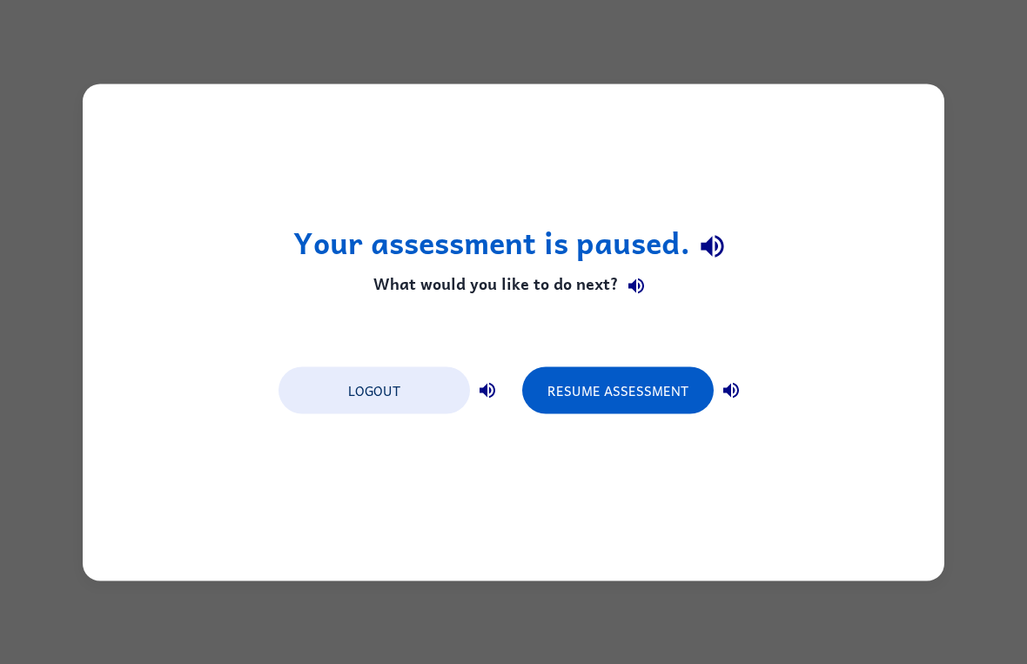
click at [312, 432] on div "Your assessment is paused. What would you like to do next? Logout Resume Assess…" at bounding box center [513, 332] width 861 height 497
click at [385, 400] on button "Logout" at bounding box center [373, 389] width 191 height 47
click at [391, 432] on div "Your assessment is paused. What would you like to do next? Logout Resume Assess…" at bounding box center [513, 332] width 861 height 497
click at [406, 412] on button "Logout" at bounding box center [373, 389] width 191 height 47
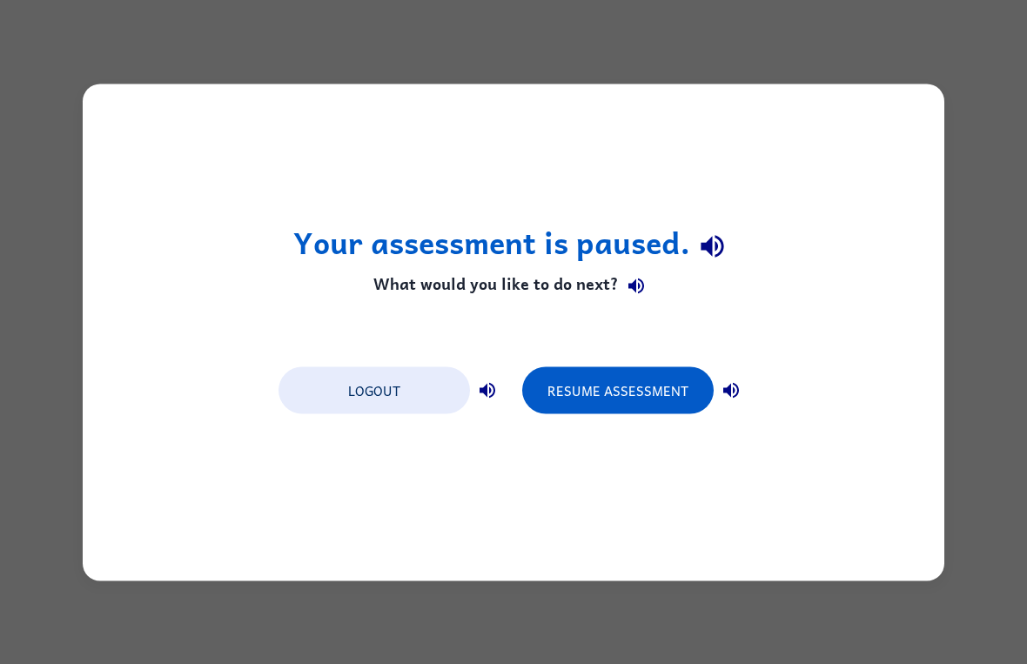
click at [422, 398] on button "Logout" at bounding box center [373, 389] width 191 height 47
click at [416, 385] on button "Logout" at bounding box center [373, 389] width 191 height 47
click at [441, 367] on button "Logout" at bounding box center [373, 389] width 191 height 47
click at [442, 370] on button "Logout" at bounding box center [373, 389] width 191 height 47
click at [421, 412] on button "Logout" at bounding box center [373, 389] width 191 height 47
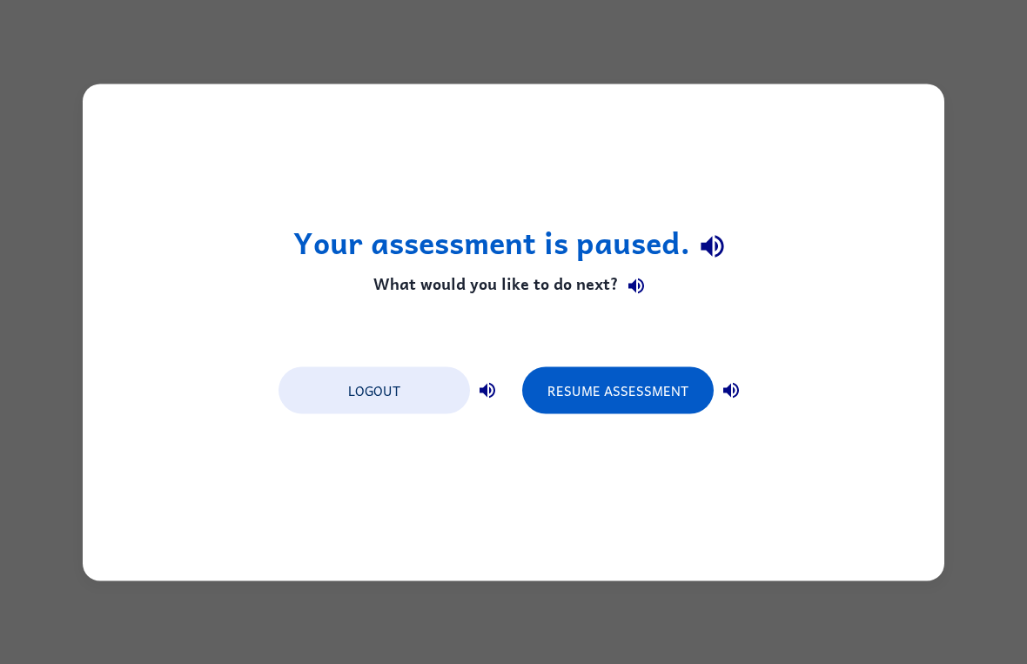
click at [446, 367] on button "Logout" at bounding box center [373, 389] width 191 height 47
click at [447, 371] on button "Logout" at bounding box center [373, 389] width 191 height 47
